Goal: Information Seeking & Learning: Learn about a topic

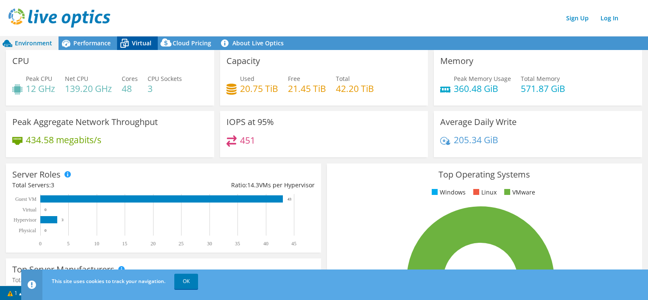
click at [134, 45] on span "Virtual" at bounding box center [141, 43] width 19 height 8
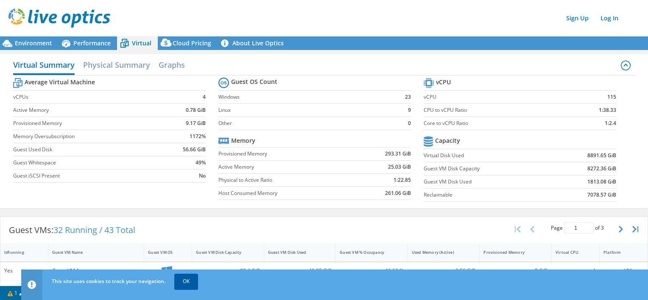
click at [192, 283] on link "OK" at bounding box center [186, 281] width 24 height 15
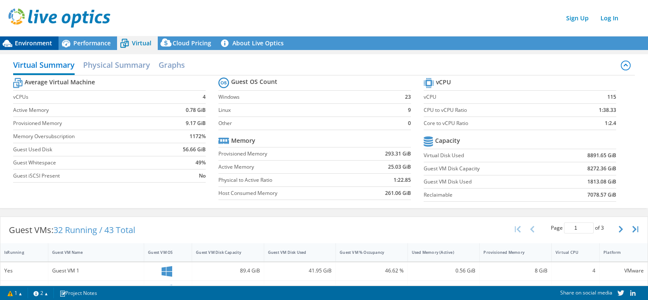
click at [30, 41] on span "Environment" at bounding box center [33, 43] width 37 height 8
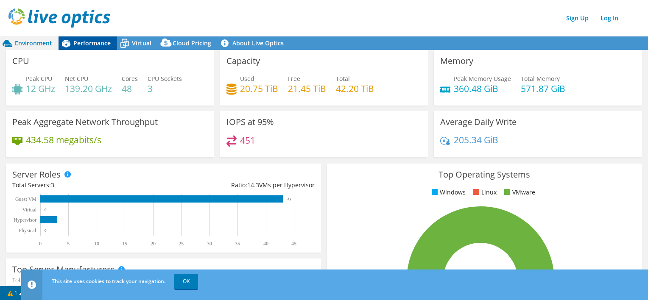
click at [97, 43] on span "Performance" at bounding box center [91, 43] width 37 height 8
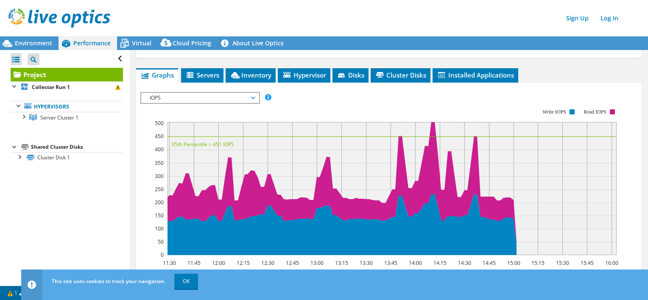
scroll to position [85, 0]
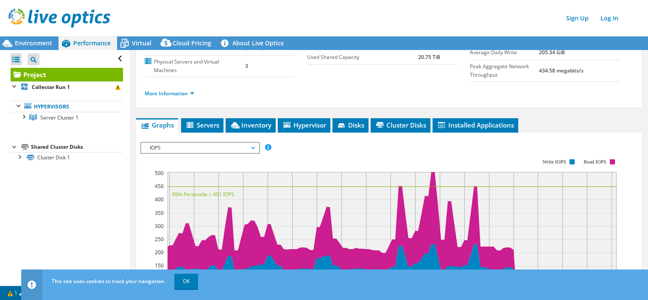
click at [239, 147] on span "IOPS" at bounding box center [199, 148] width 109 height 10
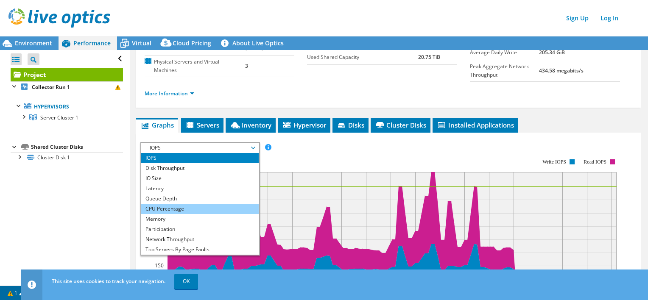
click at [178, 204] on li "CPU Percentage" at bounding box center [199, 209] width 117 height 10
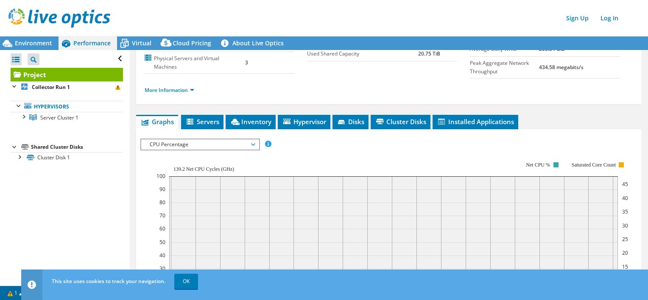
scroll to position [42, 0]
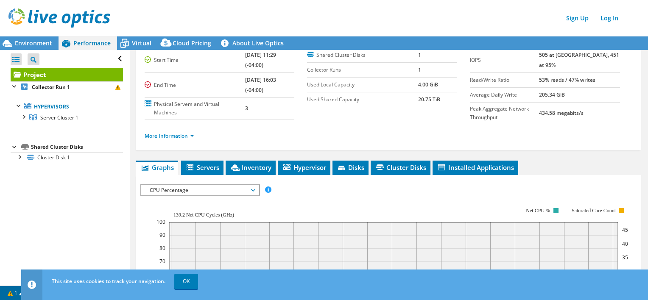
click at [198, 188] on span "CPU Percentage" at bounding box center [199, 190] width 109 height 10
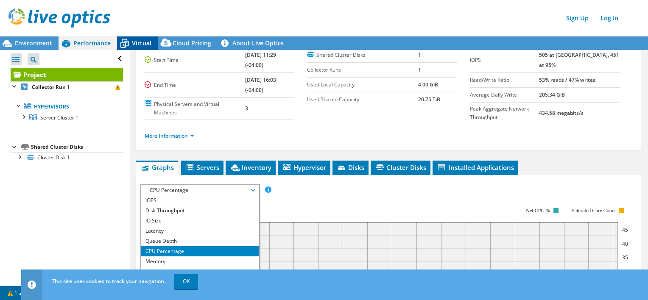
click at [148, 39] on span "Virtual" at bounding box center [141, 43] width 19 height 8
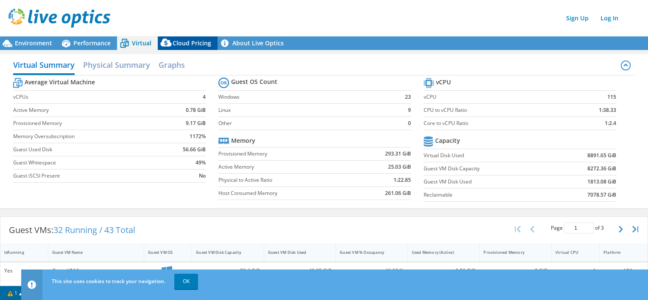
click at [186, 41] on span "Cloud Pricing" at bounding box center [191, 43] width 39 height 8
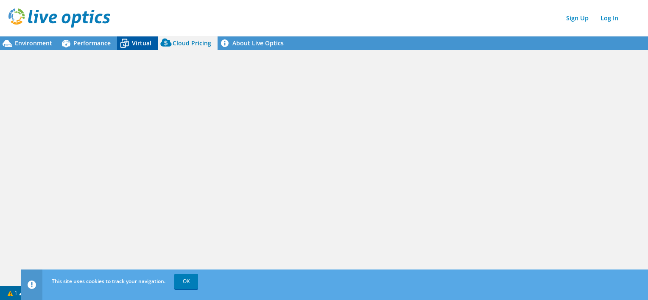
click at [146, 43] on span "Virtual" at bounding box center [141, 43] width 19 height 8
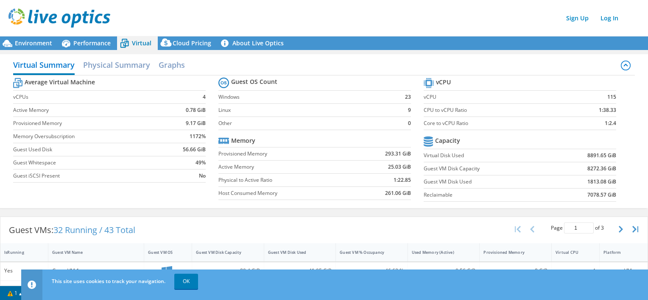
scroll to position [0, 0]
click at [128, 64] on h2 "Physical Summary" at bounding box center [116, 65] width 67 height 19
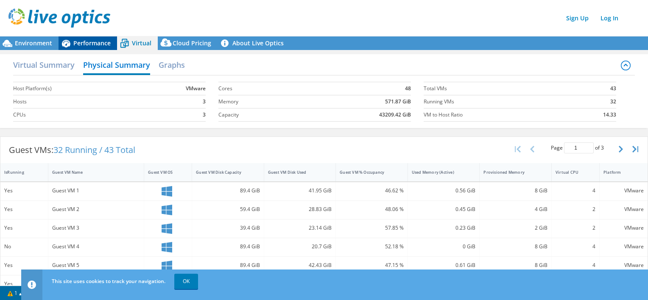
click at [94, 43] on span "Performance" at bounding box center [91, 43] width 37 height 8
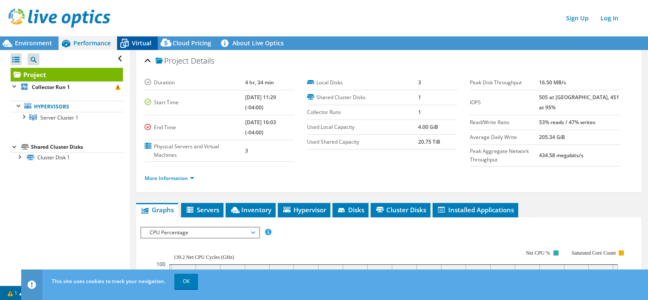
click at [139, 42] on span "Virtual" at bounding box center [141, 43] width 19 height 8
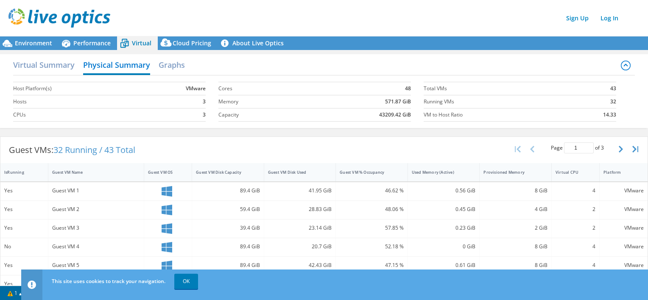
scroll to position [85, 0]
click at [173, 63] on h2 "Graphs" at bounding box center [171, 65] width 26 height 19
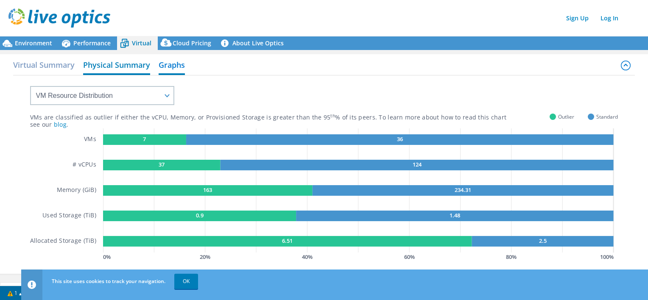
click at [128, 61] on h2 "Physical Summary" at bounding box center [116, 65] width 67 height 19
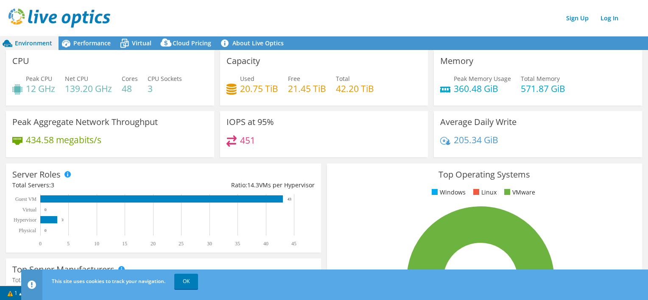
click at [26, 46] on span "Environment" at bounding box center [33, 43] width 37 height 8
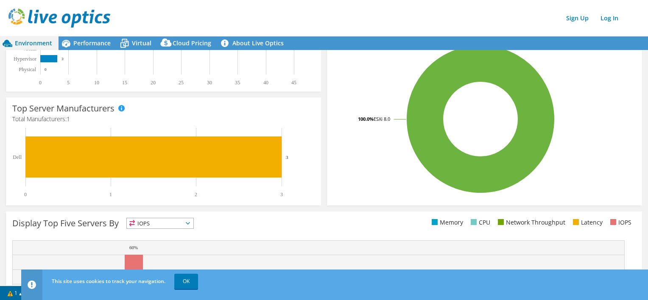
scroll to position [170, 0]
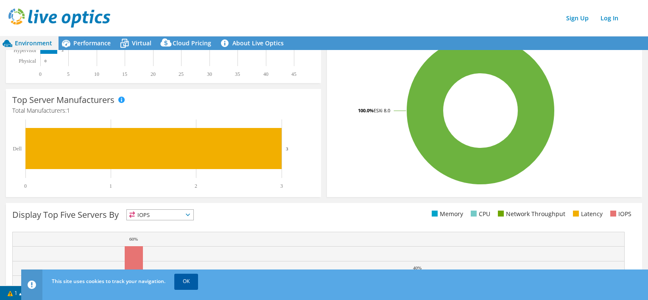
drag, startPoint x: 187, startPoint y: 283, endPoint x: 181, endPoint y: 285, distance: 7.0
click at [187, 283] on link "OK" at bounding box center [186, 281] width 24 height 15
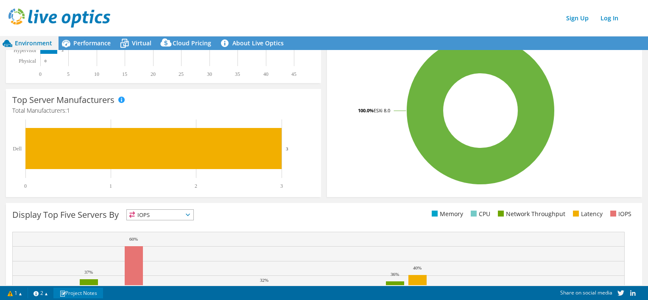
click at [86, 292] on link "Project Notes" at bounding box center [78, 293] width 50 height 11
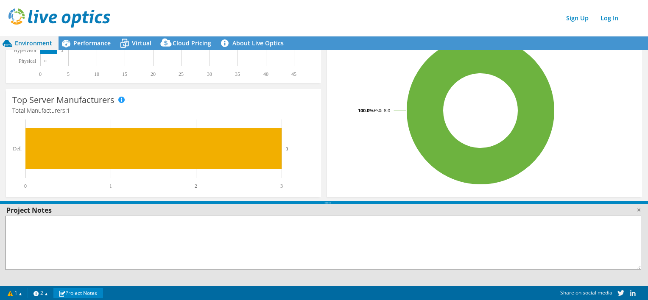
click at [377, 173] on rect at bounding box center [480, 110] width 295 height 148
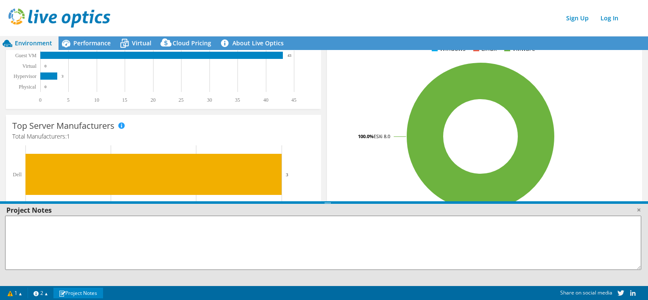
scroll to position [0, 0]
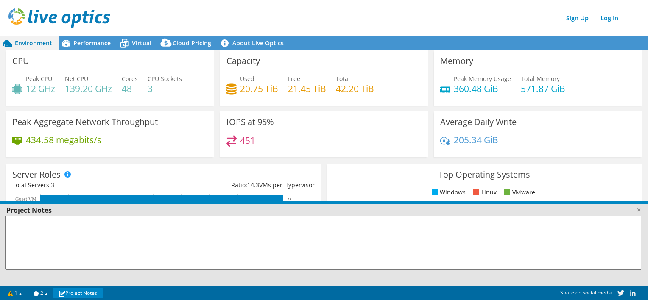
click at [30, 17] on img at bounding box center [59, 17] width 102 height 19
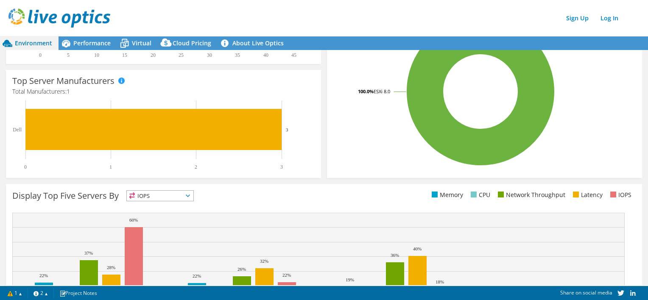
scroll to position [254, 0]
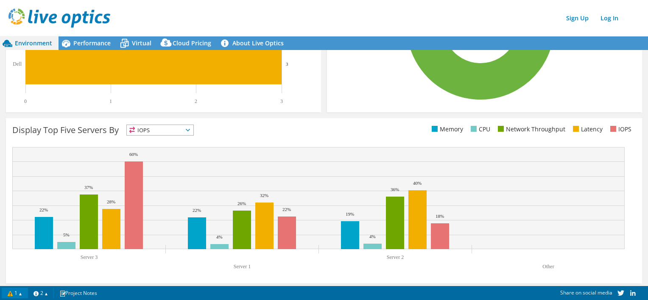
click at [22, 295] on link "1" at bounding box center [15, 293] width 26 height 11
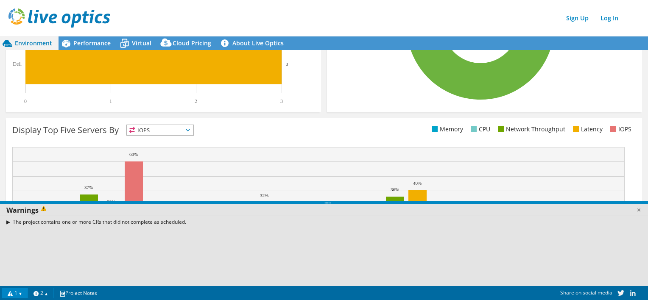
click at [15, 177] on rect at bounding box center [318, 198] width 612 height 102
click at [52, 292] on link "2" at bounding box center [41, 293] width 26 height 11
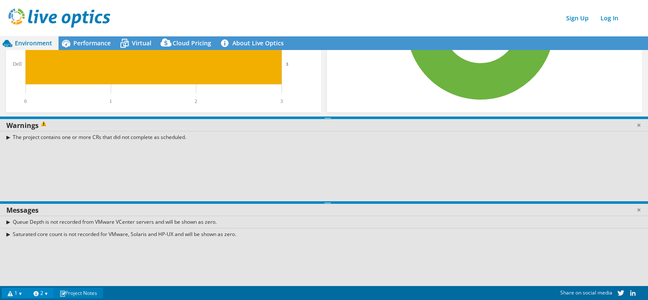
click at [80, 292] on link "Project Notes" at bounding box center [78, 293] width 50 height 11
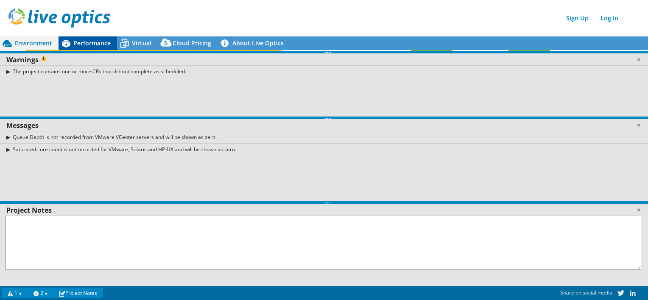
click at [88, 46] on span "Performance" at bounding box center [91, 43] width 37 height 8
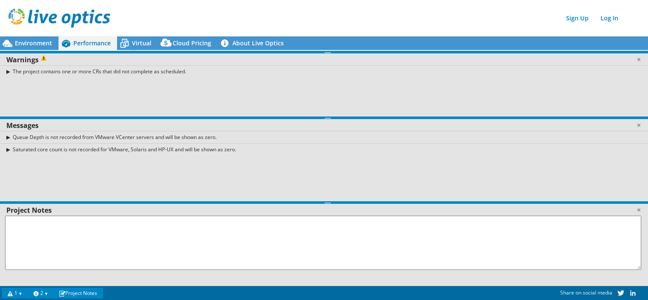
scroll to position [0, 0]
click at [34, 48] on div "Environment" at bounding box center [29, 43] width 58 height 14
